Goal: Task Accomplishment & Management: Complete application form

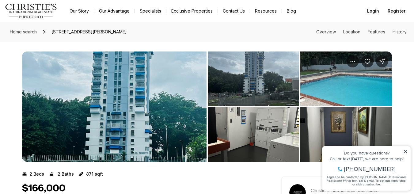
click at [120, 101] on img "View image gallery" at bounding box center [114, 107] width 185 height 110
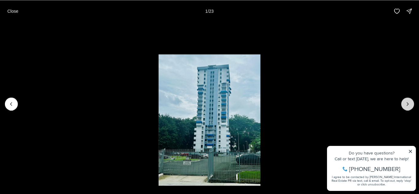
click at [409, 102] on icon "Next slide" at bounding box center [408, 104] width 6 height 6
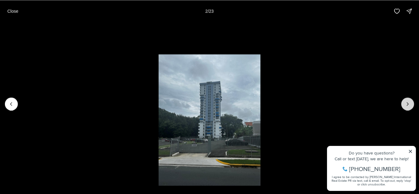
click at [409, 102] on icon "Next slide" at bounding box center [408, 104] width 6 height 6
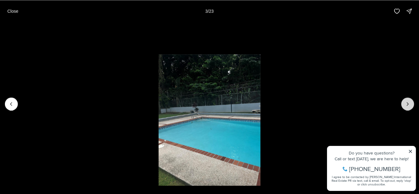
click at [409, 102] on icon "Next slide" at bounding box center [408, 104] width 6 height 6
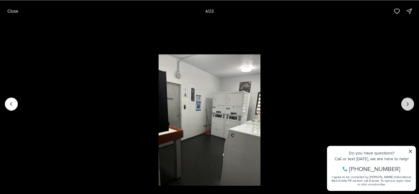
click at [409, 102] on icon "Next slide" at bounding box center [408, 104] width 6 height 6
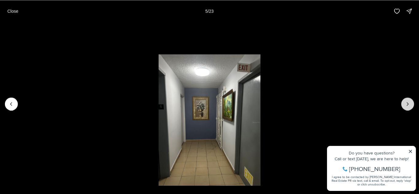
click at [409, 102] on icon "Next slide" at bounding box center [408, 104] width 6 height 6
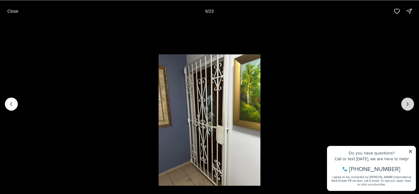
click at [409, 102] on icon "Next slide" at bounding box center [408, 104] width 6 height 6
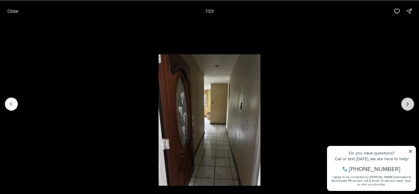
click at [409, 102] on icon "Next slide" at bounding box center [408, 104] width 6 height 6
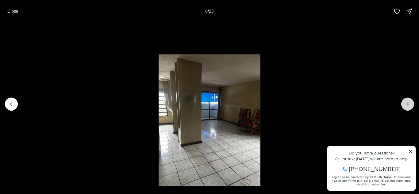
click at [408, 102] on icon "Next slide" at bounding box center [408, 104] width 6 height 6
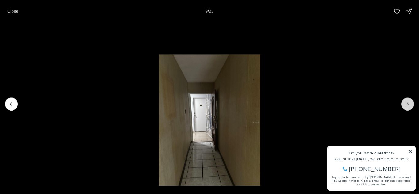
click at [408, 102] on icon "Next slide" at bounding box center [408, 104] width 6 height 6
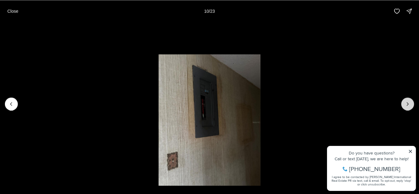
click at [408, 102] on icon "Next slide" at bounding box center [408, 104] width 6 height 6
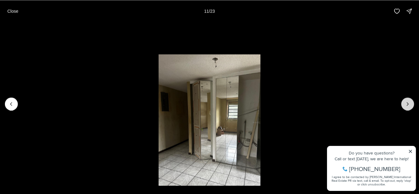
click at [408, 102] on icon "Next slide" at bounding box center [408, 104] width 6 height 6
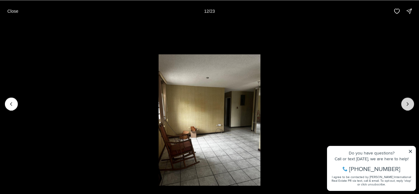
click at [408, 102] on icon "Next slide" at bounding box center [408, 104] width 6 height 6
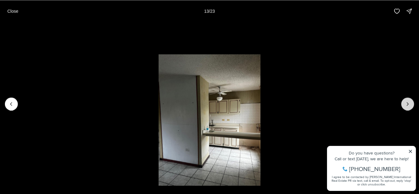
click at [408, 102] on icon "Next slide" at bounding box center [408, 104] width 6 height 6
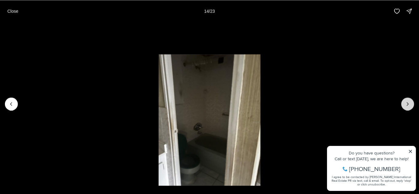
click at [408, 102] on icon "Next slide" at bounding box center [408, 104] width 6 height 6
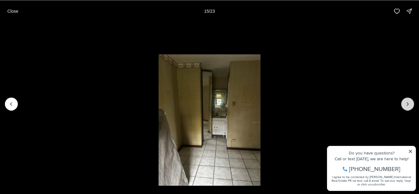
click at [408, 102] on icon "Next slide" at bounding box center [408, 104] width 6 height 6
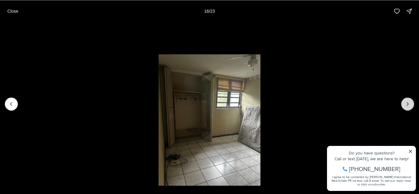
click at [408, 102] on icon "Next slide" at bounding box center [408, 104] width 6 height 6
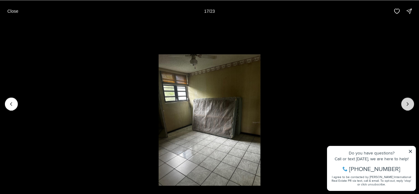
click at [408, 102] on icon "Next slide" at bounding box center [408, 104] width 6 height 6
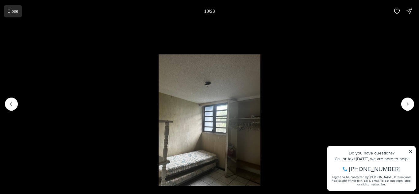
click at [12, 12] on p "Close" at bounding box center [12, 11] width 11 height 5
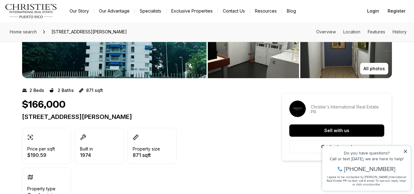
scroll to position [123, 0]
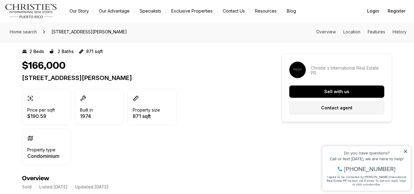
click at [315, 105] on button "Contact agent" at bounding box center [336, 108] width 95 height 13
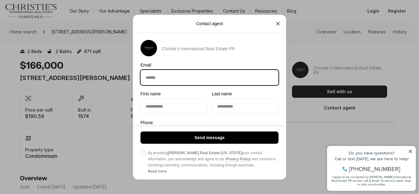
click at [194, 78] on input "Email Email" at bounding box center [209, 77] width 137 height 15
type input "**********"
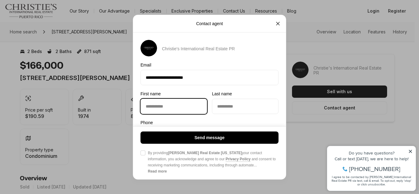
type input "******"
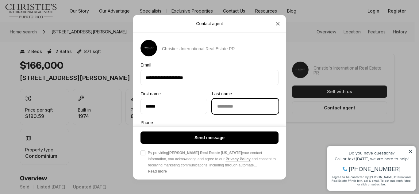
type input "******"
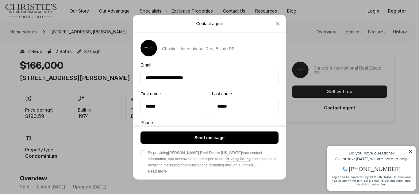
type input "**********"
click at [143, 153] on button "Agree to Privacy Policy By providing [PERSON_NAME] Real Estate [US_STATE] your …" at bounding box center [142, 153] width 5 height 5
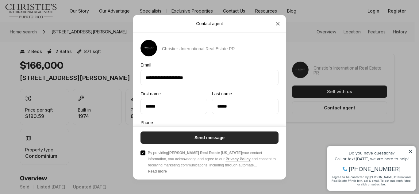
click at [190, 138] on button "Send message" at bounding box center [209, 138] width 138 height 12
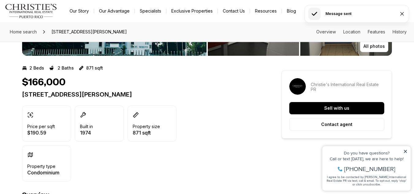
scroll to position [92, 0]
